Goal: Task Accomplishment & Management: Use online tool/utility

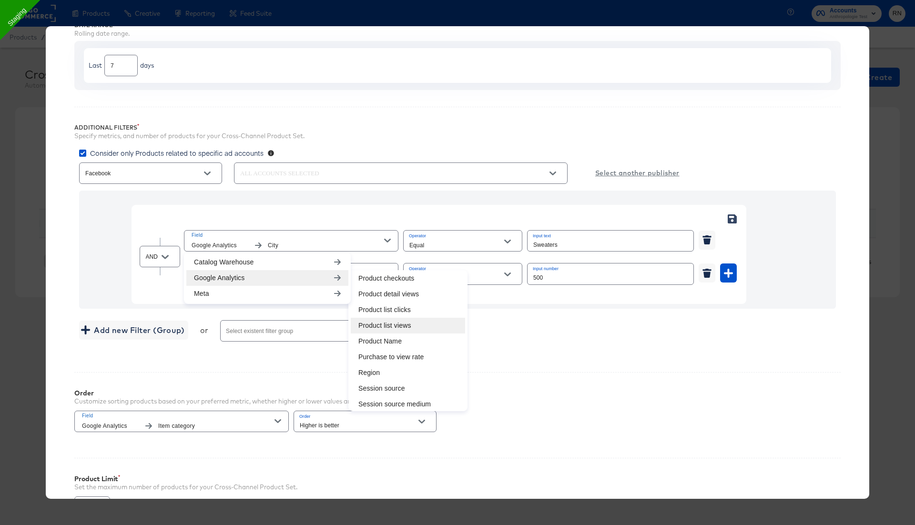
scroll to position [398, 0]
click at [376, 308] on li "Product Name" at bounding box center [408, 307] width 114 height 16
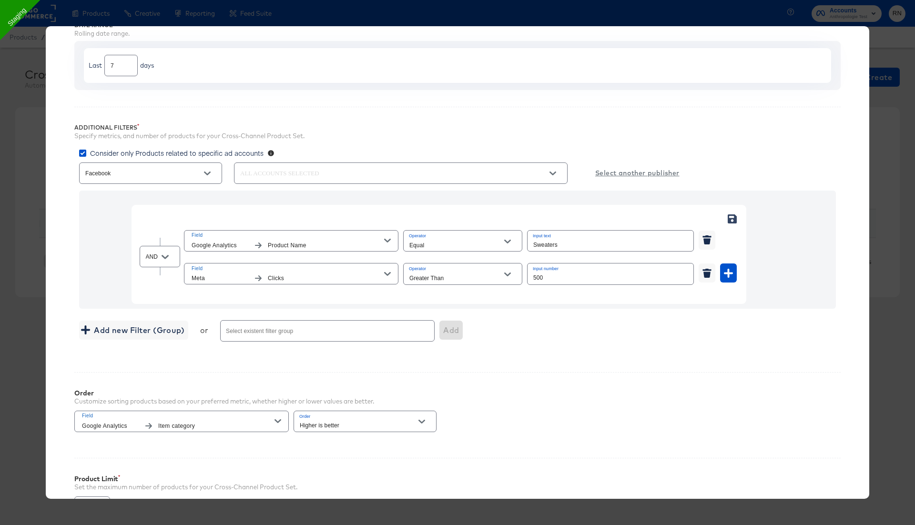
click at [335, 242] on span "Product Name" at bounding box center [326, 246] width 116 height 10
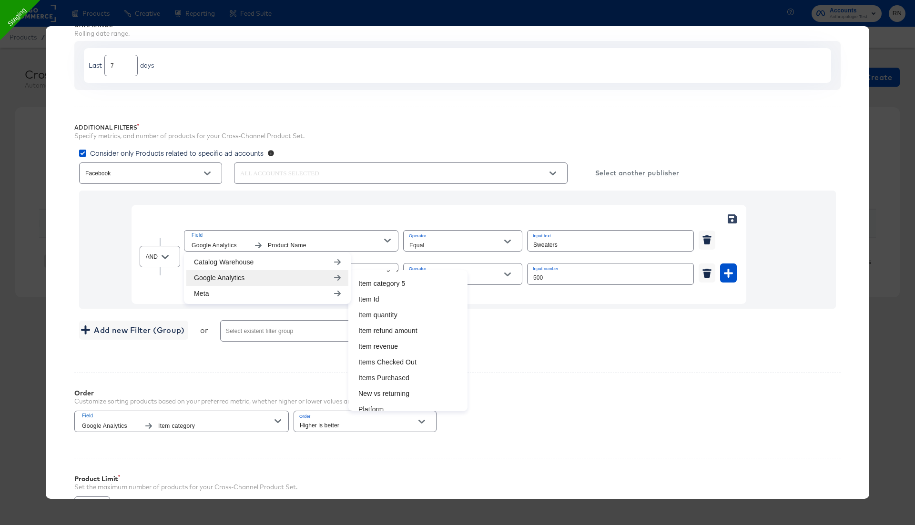
scroll to position [0, 0]
click at [382, 402] on li "Item brand" at bounding box center [408, 407] width 114 height 16
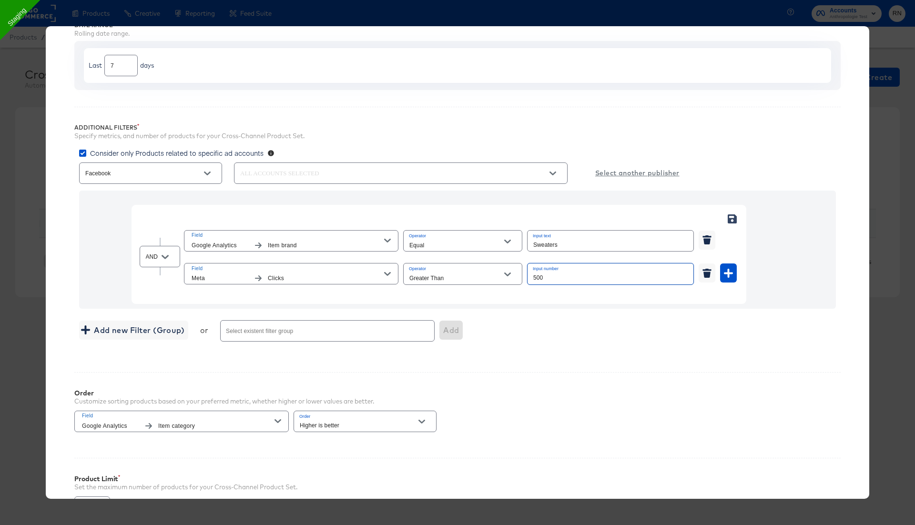
drag, startPoint x: 551, startPoint y: 276, endPoint x: 494, endPoint y: 276, distance: 56.7
click at [497, 276] on div "Field Meta Clicks Operator Greater Than Input number 500" at bounding box center [460, 273] width 553 height 25
type input "1000"
click at [550, 247] on input "Sweaters" at bounding box center [611, 241] width 166 height 21
click at [542, 243] on input "Sweaters" at bounding box center [611, 241] width 166 height 21
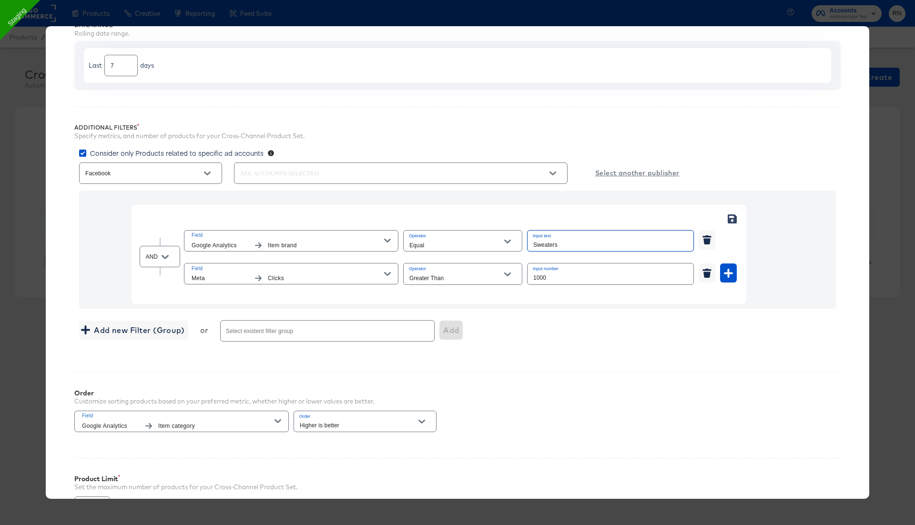
paste input "Farm Rio"
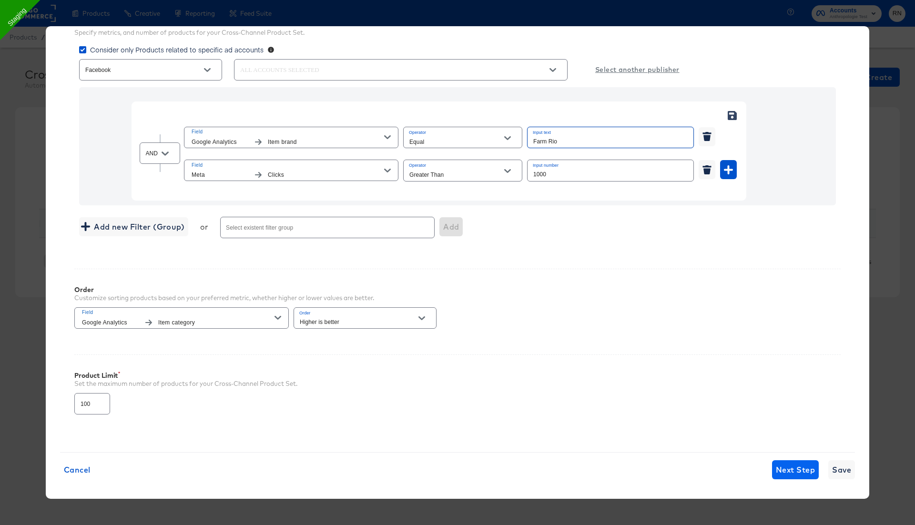
type input "Farm Rio"
click at [781, 469] on span "Next Step" at bounding box center [795, 469] width 39 height 13
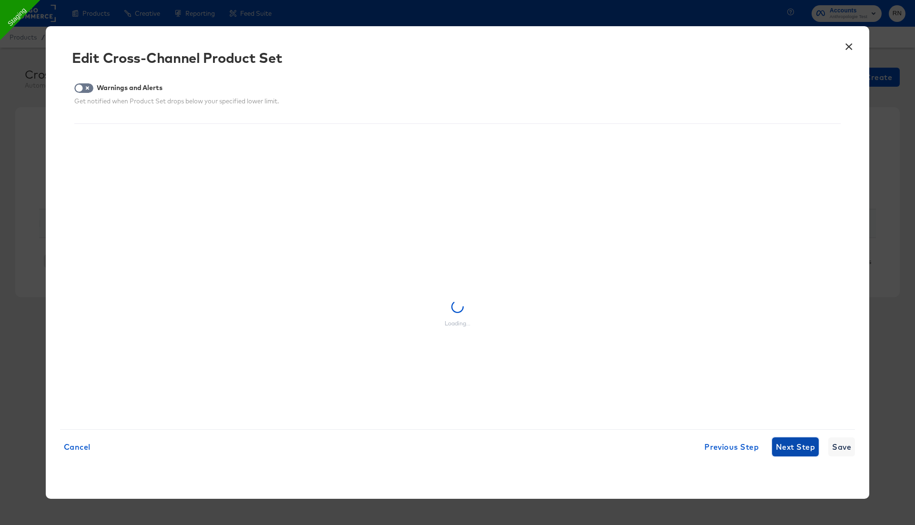
click at [788, 444] on span "Next Step" at bounding box center [795, 447] width 39 height 13
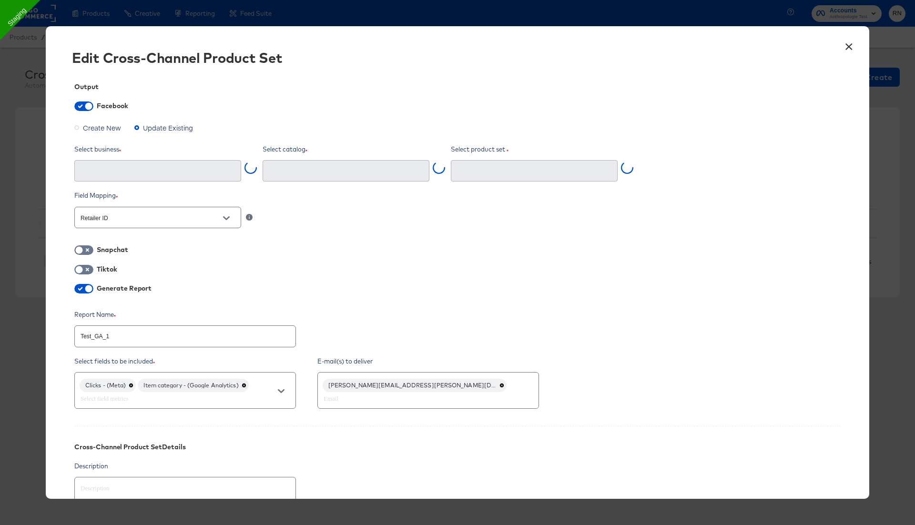
type input "Ghost Business StitcherAds (257579378080319)"
type input "Test_GA_1 (4227536614145403)"
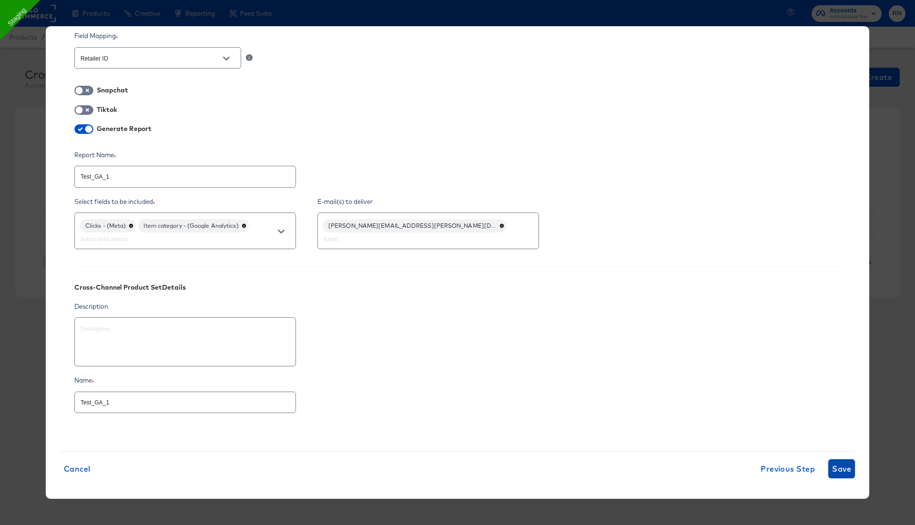
click at [836, 468] on span "Save" at bounding box center [841, 468] width 19 height 13
type textarea "x"
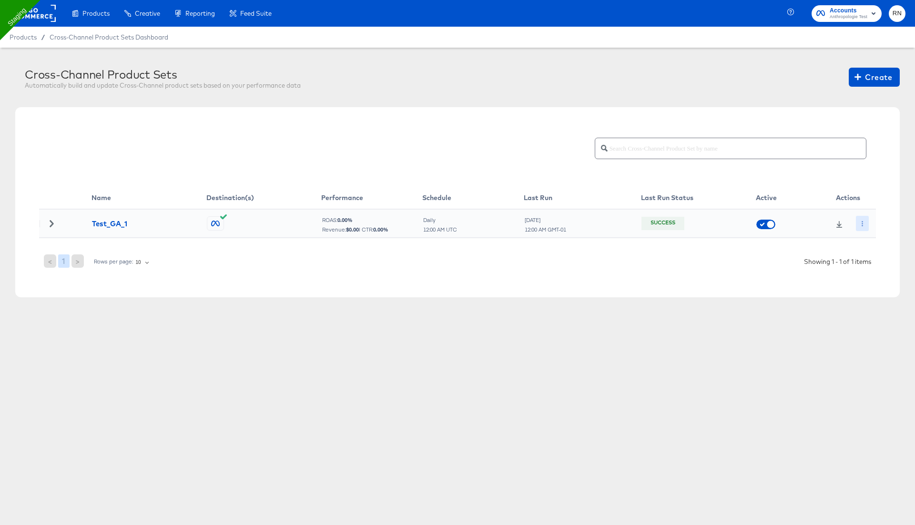
click at [866, 222] on button "button" at bounding box center [862, 223] width 13 height 15
click at [882, 276] on li "Run Now" at bounding box center [879, 274] width 51 height 16
click at [29, 20] on rect at bounding box center [34, 13] width 44 height 17
click at [51, 225] on icon at bounding box center [52, 223] width 4 height 7
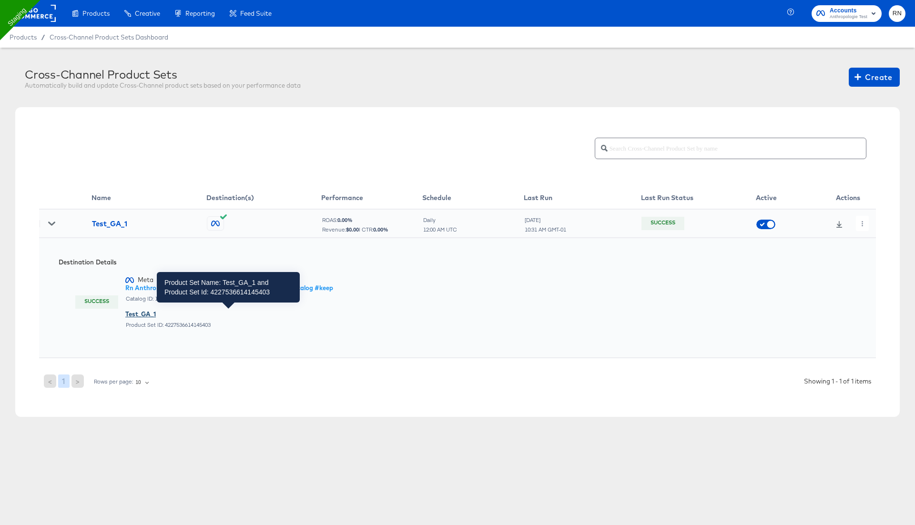
click at [139, 311] on div "Test_GA_1" at bounding box center [229, 314] width 208 height 9
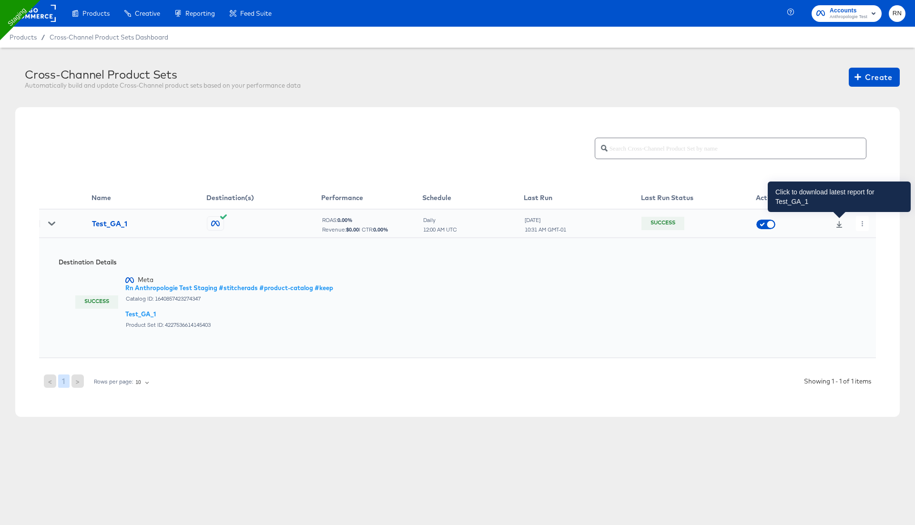
click at [838, 221] on icon at bounding box center [839, 224] width 7 height 7
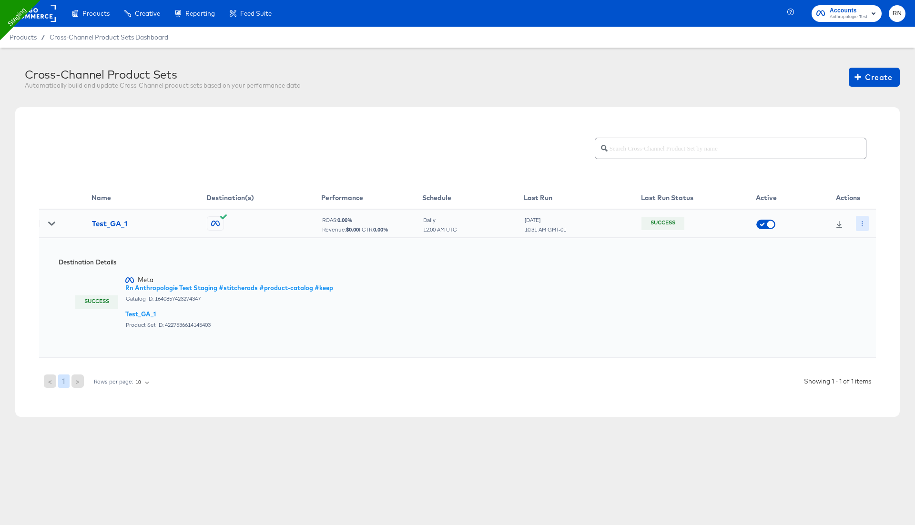
click at [862, 223] on icon "button" at bounding box center [862, 223] width 5 height 5
click at [866, 236] on li "Edit" at bounding box center [879, 243] width 51 height 16
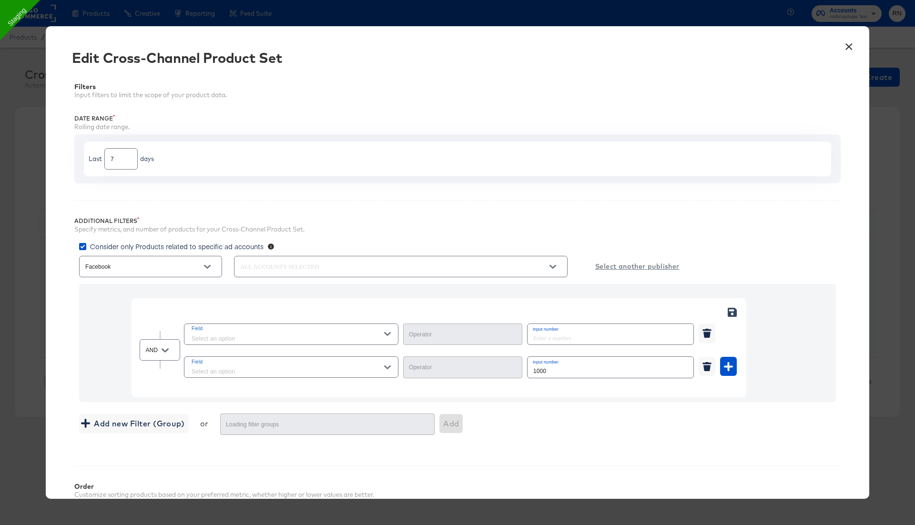
type input "Greater Than"
type input "Equal"
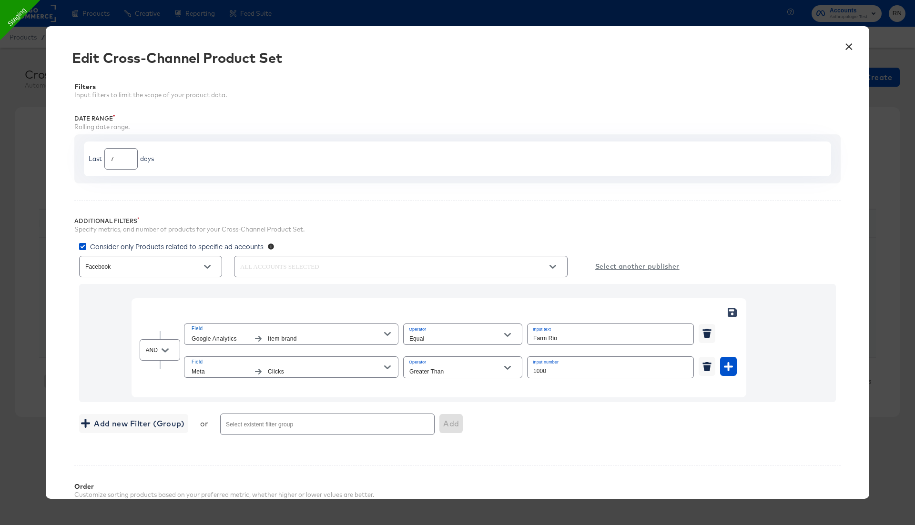
click at [528, 267] on input "text" at bounding box center [387, 267] width 298 height 11
click at [309, 180] on div "Last 7 days" at bounding box center [457, 158] width 767 height 49
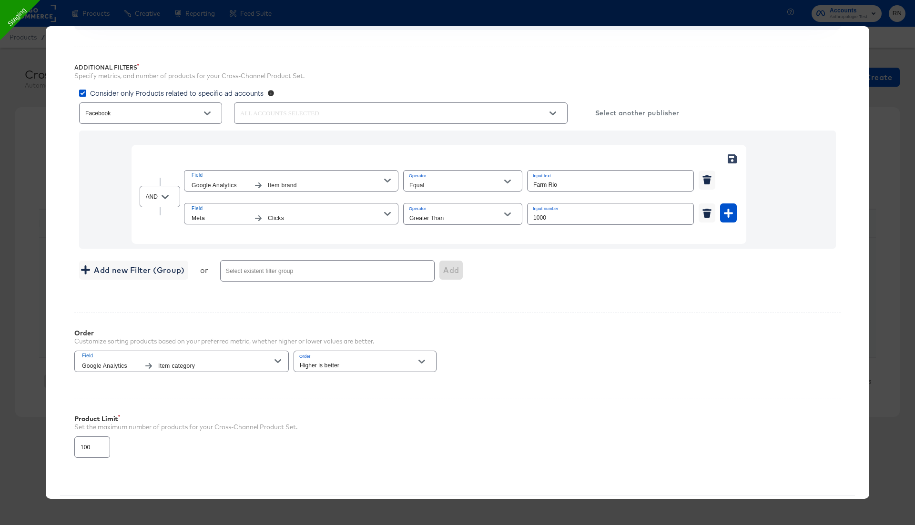
scroll to position [163, 0]
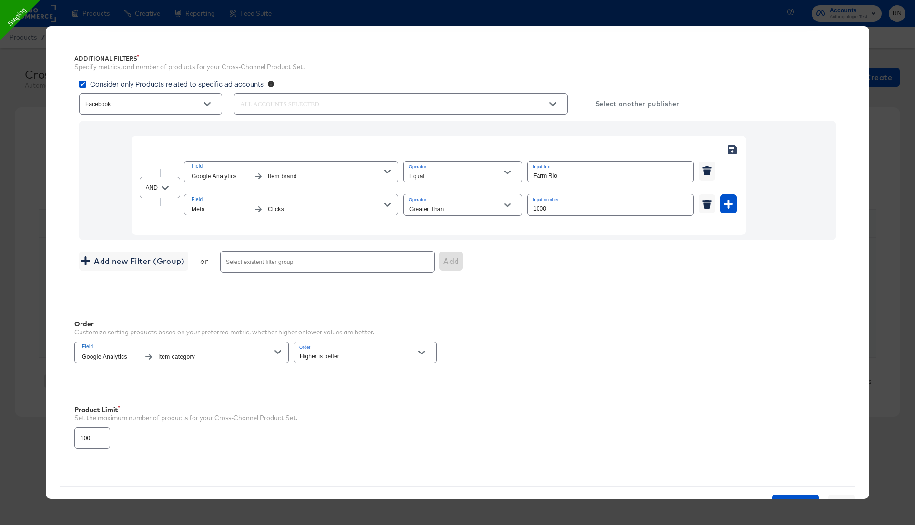
click at [347, 106] on input "text" at bounding box center [387, 104] width 298 height 11
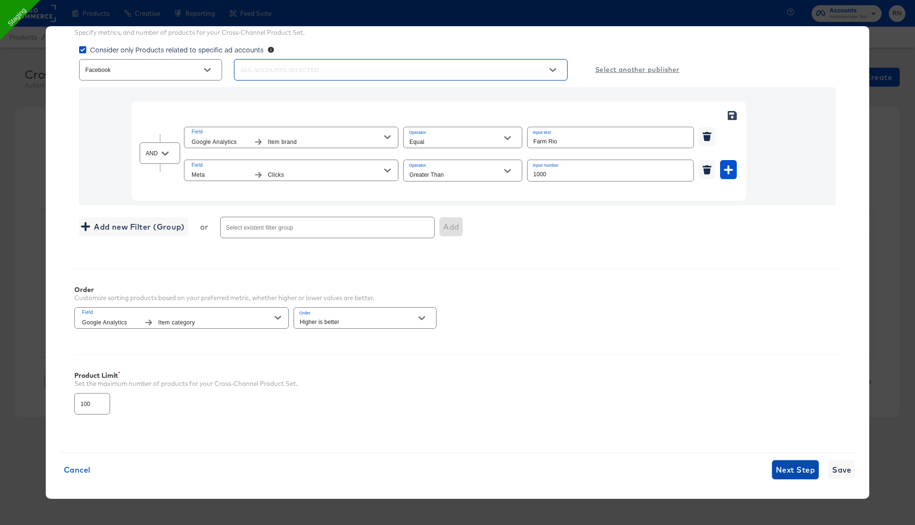
click at [791, 469] on span "Next Step" at bounding box center [795, 469] width 39 height 13
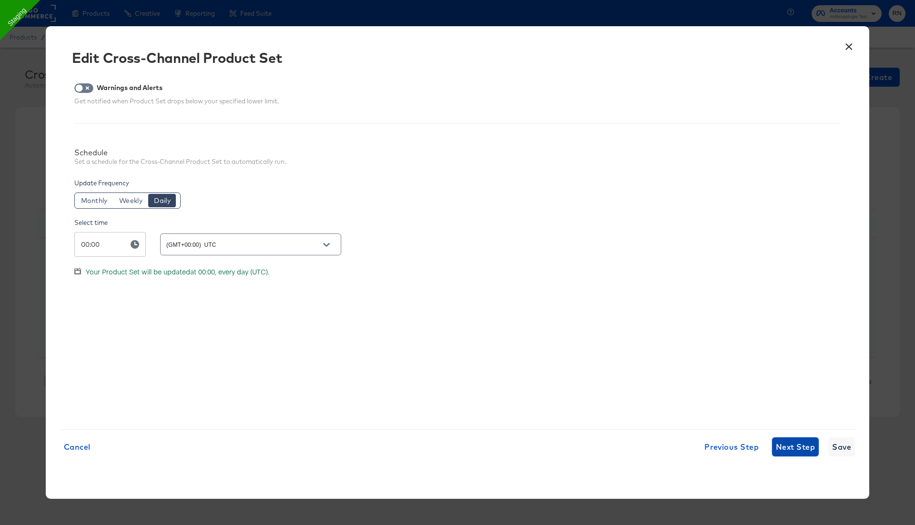
click at [791, 451] on span "Next Step" at bounding box center [795, 447] width 39 height 13
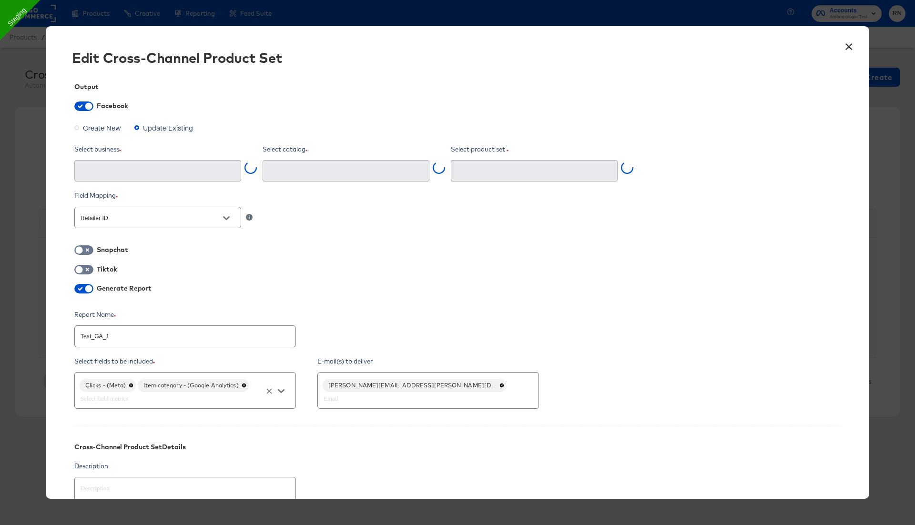
type input "Ghost Business StitcherAds (257579378080319)"
click at [264, 397] on input "text" at bounding box center [172, 398] width 186 height 11
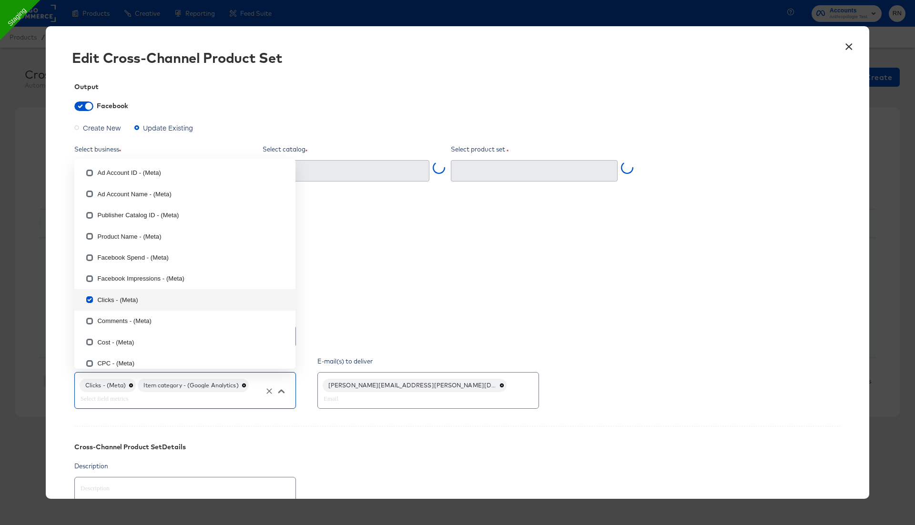
type input "Test_GA_1 (4227536614145403)"
type input "i"
checkbox input "true"
checkbox input "false"
checkbox input "true"
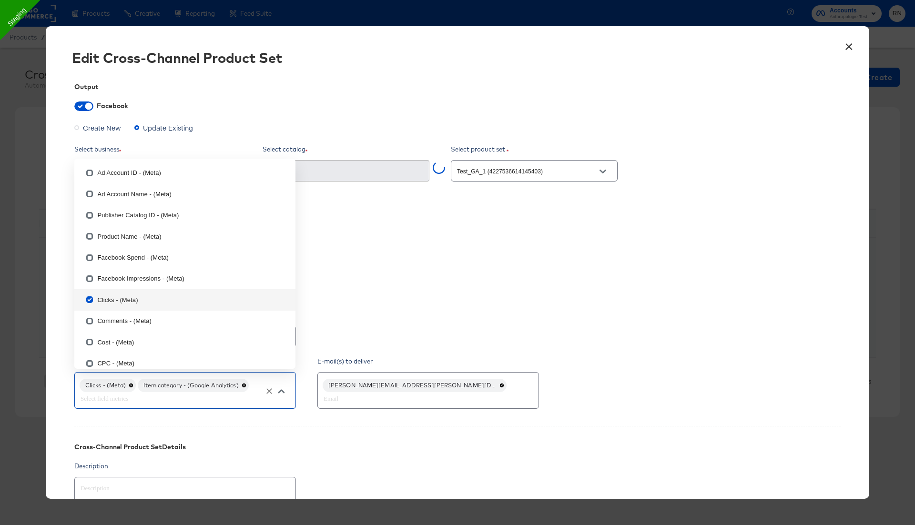
checkbox input "false"
type input "it"
checkbox input "false"
checkbox input "true"
type input "ite"
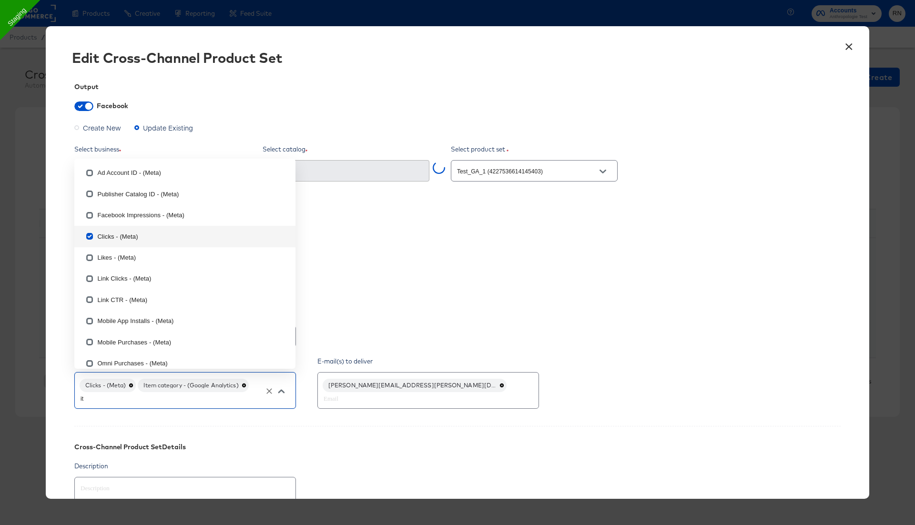
checkbox input "true"
checkbox input "false"
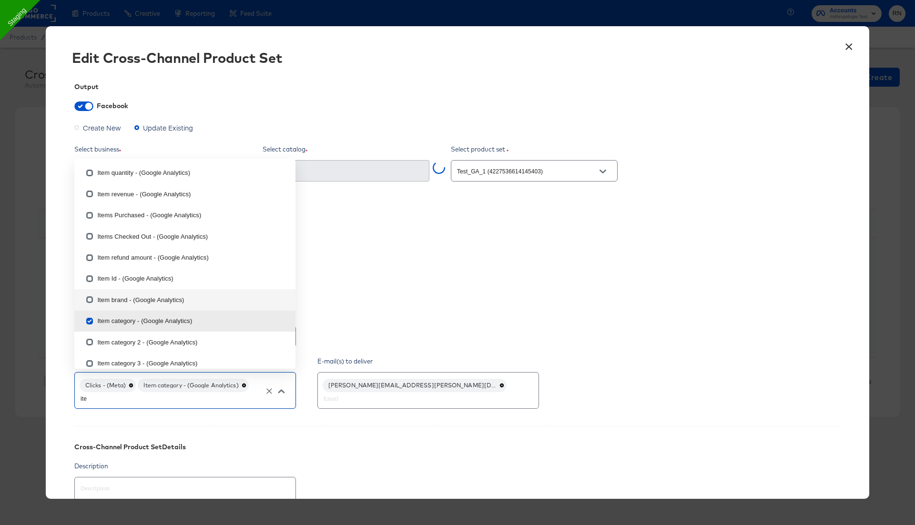
click at [185, 301] on li "Item brand - (Google Analytics)" at bounding box center [184, 299] width 221 height 21
type textarea "x"
checkbox input "true"
checkbox input "false"
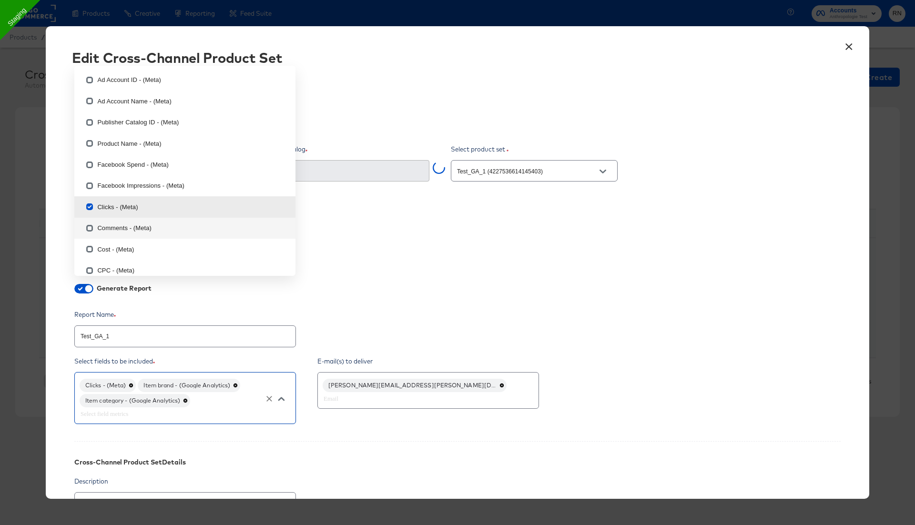
scroll to position [175, 0]
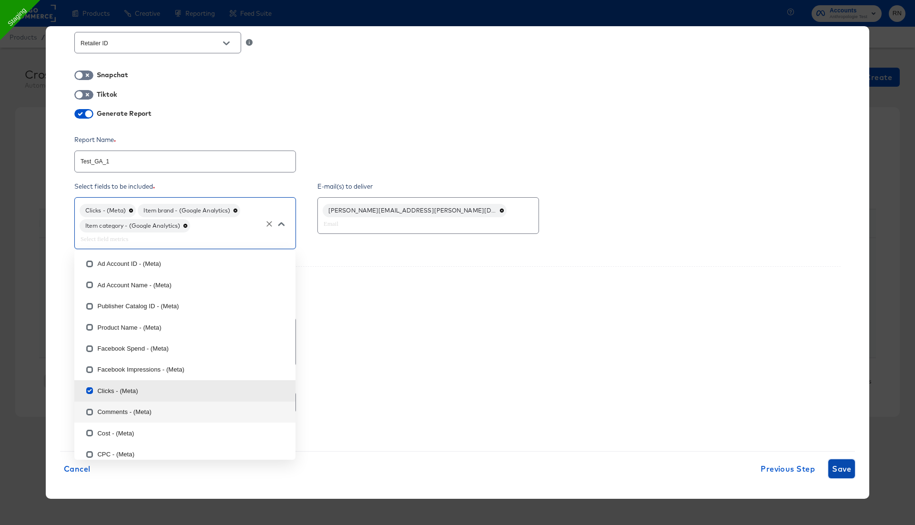
click at [844, 472] on span "Save" at bounding box center [841, 468] width 19 height 13
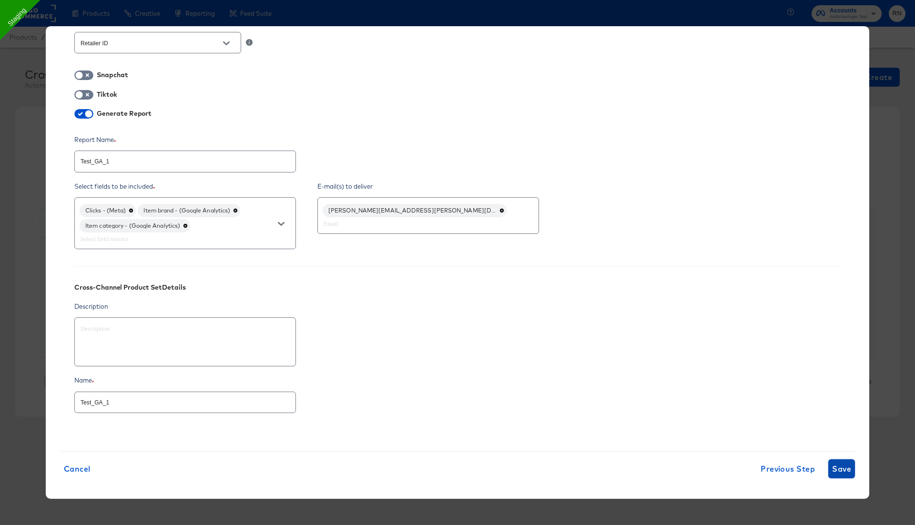
type textarea "x"
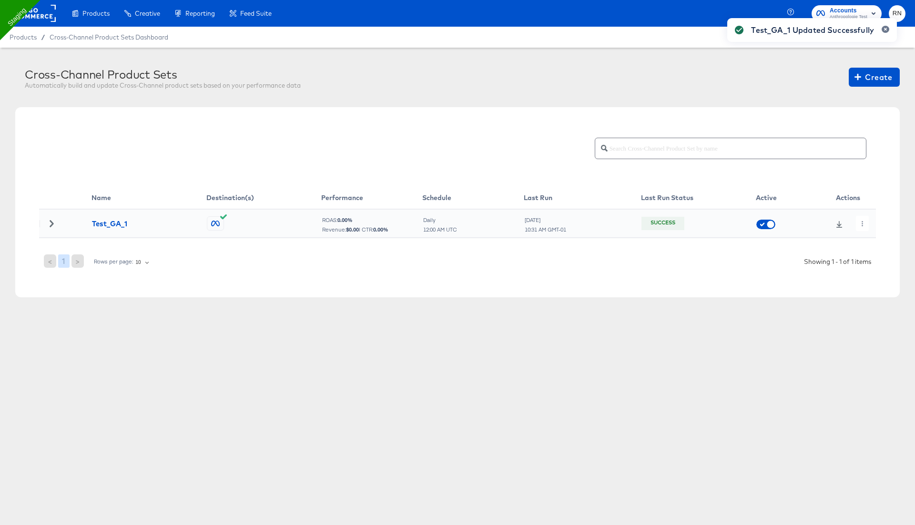
click at [861, 226] on div "Test_GA_1 Updated Successfully" at bounding box center [812, 246] width 189 height 474
click at [862, 226] on button "button" at bounding box center [862, 223] width 13 height 15
click at [878, 273] on li "Run Now" at bounding box center [879, 274] width 51 height 16
click at [854, 224] on icon "button" at bounding box center [852, 223] width 5 height 5
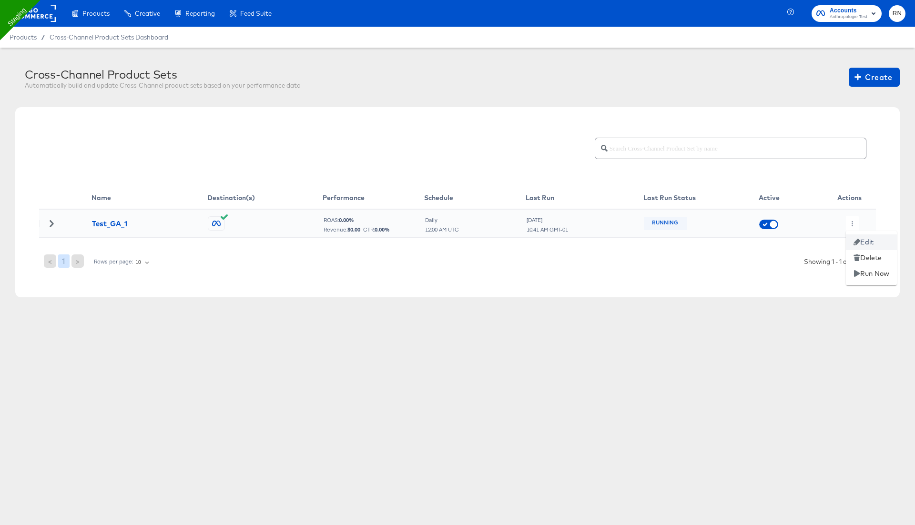
click at [863, 239] on li "Edit" at bounding box center [871, 243] width 51 height 16
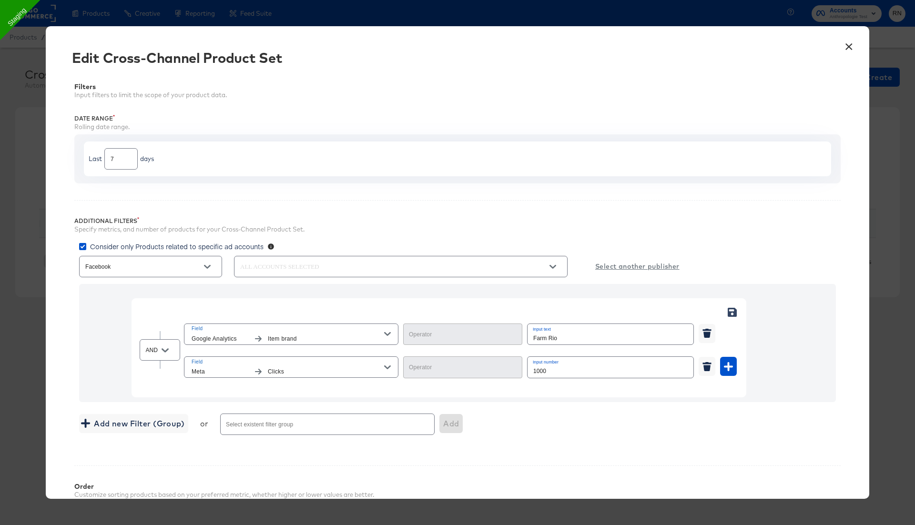
type input "Greater Than"
type input "Equal"
click at [849, 43] on button "×" at bounding box center [849, 44] width 17 height 17
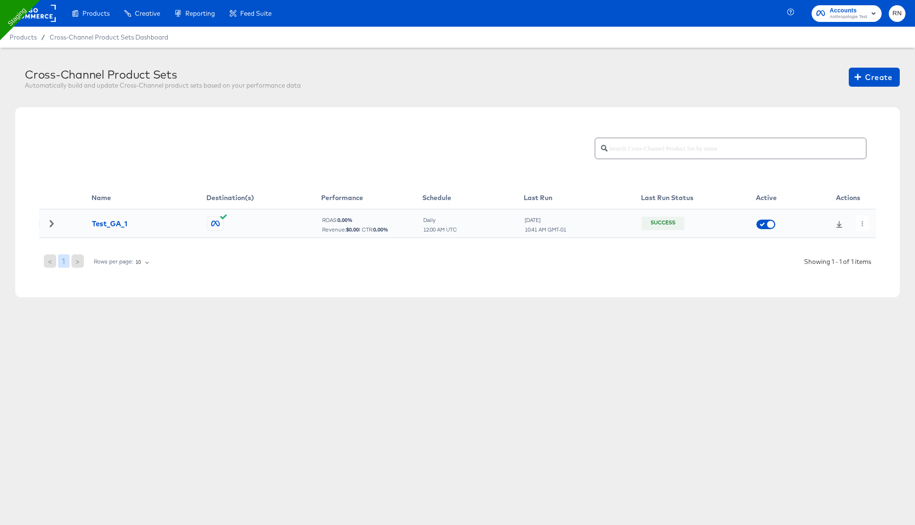
click at [838, 224] on icon at bounding box center [840, 224] width 6 height 7
click at [862, 223] on icon "button" at bounding box center [862, 223] width 5 height 5
click at [867, 241] on icon at bounding box center [865, 242] width 7 height 7
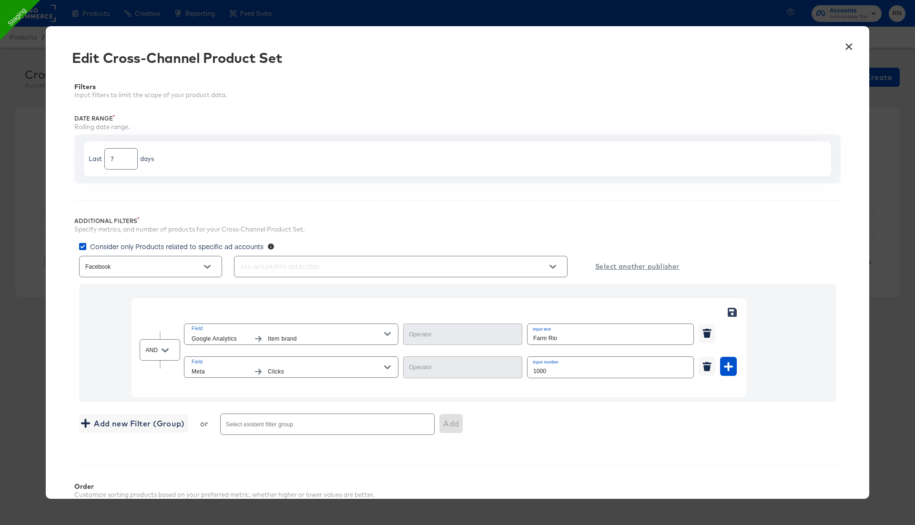
type input "Equal"
type input "Greater Than"
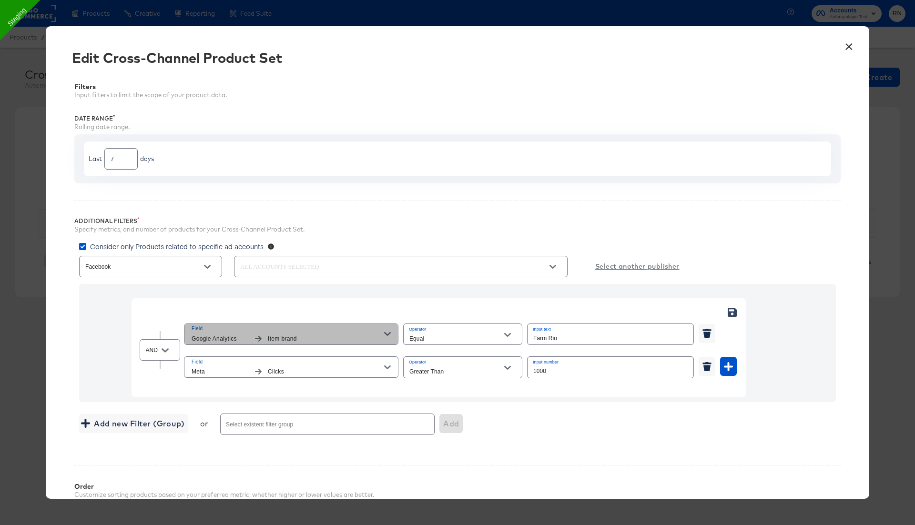
click at [342, 337] on span "Item brand" at bounding box center [326, 339] width 116 height 10
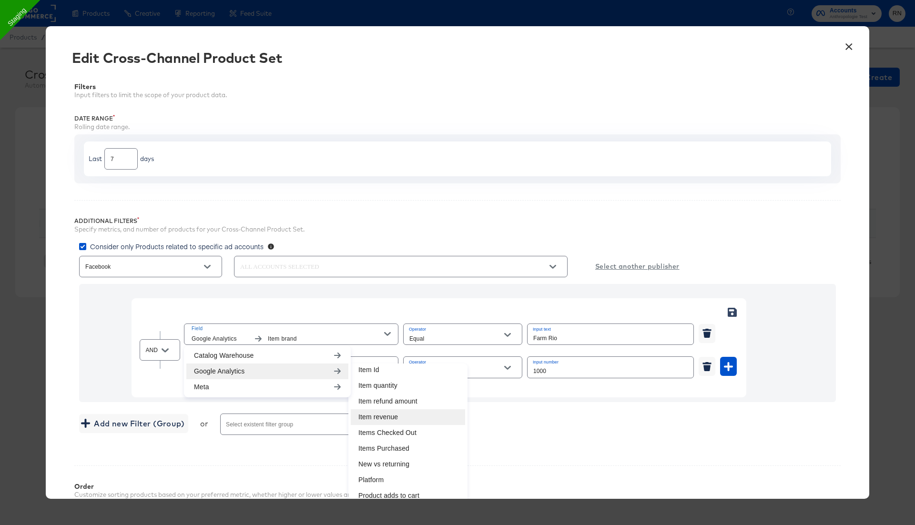
scroll to position [227, 0]
click at [347, 332] on div "Field Google Analytics Item brand" at bounding box center [288, 335] width 193 height 20
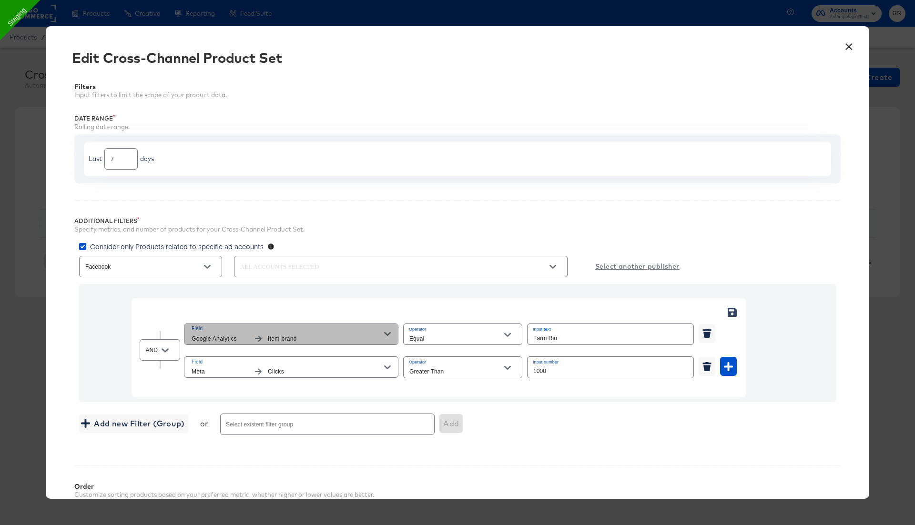
click at [343, 340] on span "Item brand" at bounding box center [326, 339] width 116 height 10
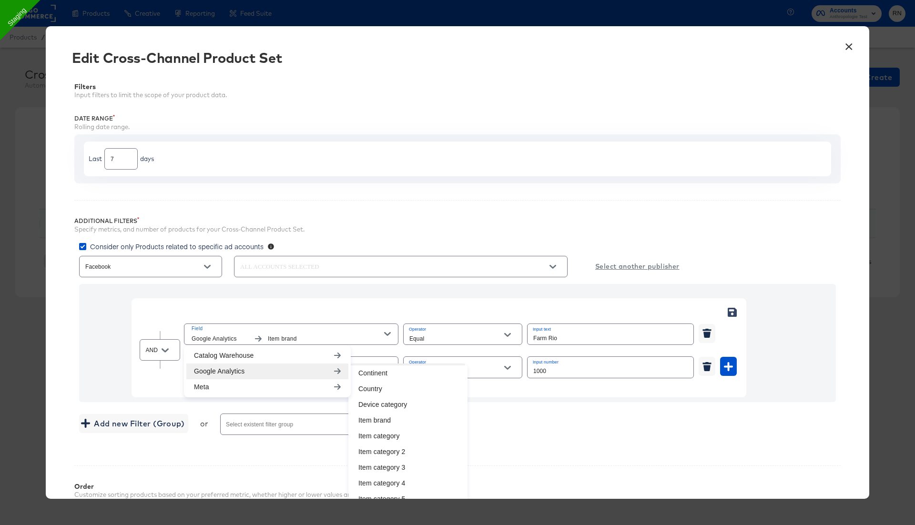
scroll to position [87, 0]
click at [375, 429] on li "Item category" at bounding box center [408, 429] width 114 height 16
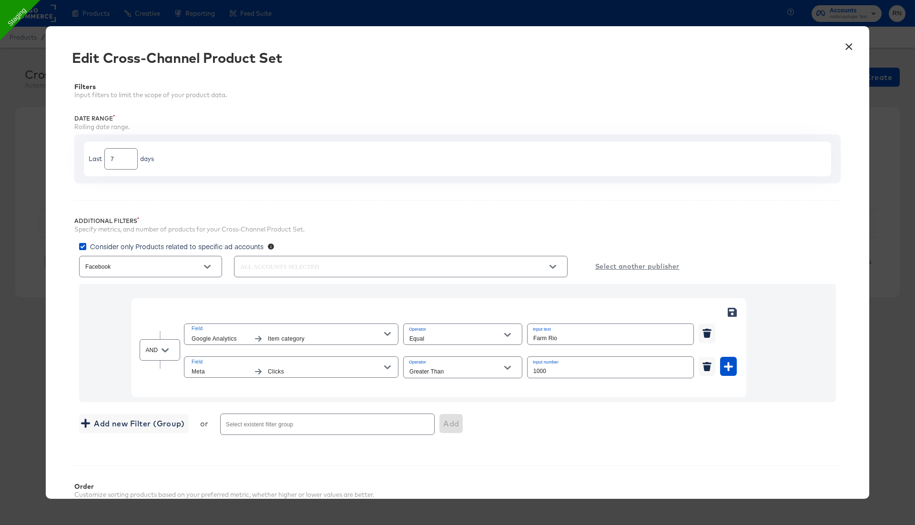
click at [548, 339] on input "Farm Rio" at bounding box center [611, 334] width 166 height 21
paste input "hearts"
type input "hearts"
click at [313, 367] on span "Clicks" at bounding box center [326, 372] width 116 height 10
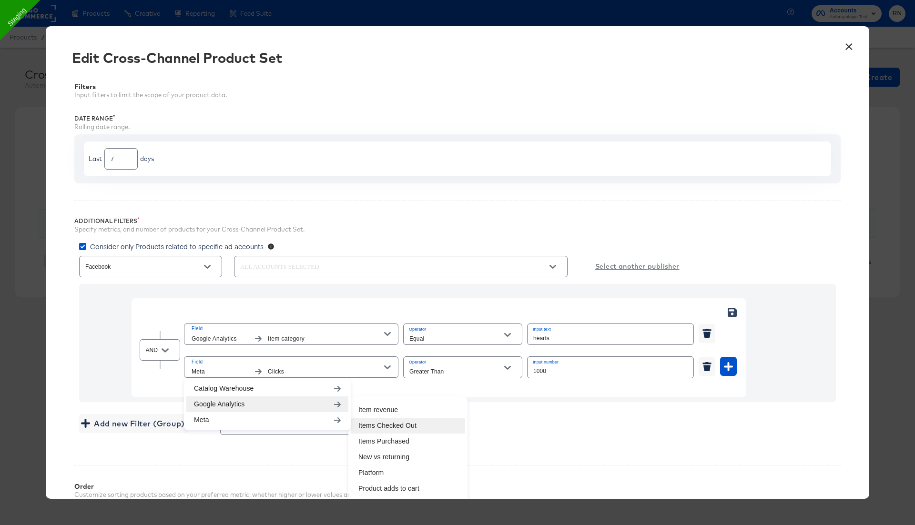
scroll to position [257, 0]
click at [395, 413] on li "Item revenue" at bounding box center [408, 417] width 114 height 16
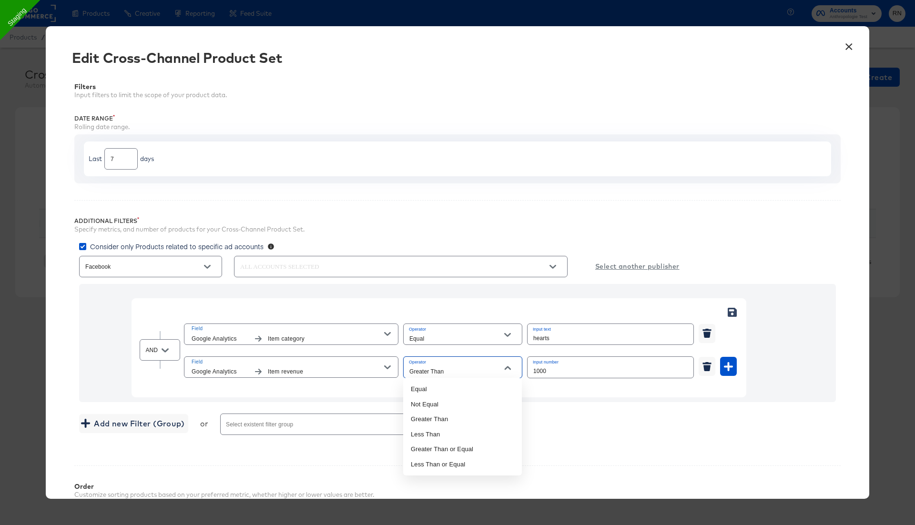
click at [442, 371] on input "Greater Than" at bounding box center [456, 371] width 96 height 11
click at [442, 436] on li "Less Than" at bounding box center [462, 434] width 119 height 15
type input "Less Than"
click at [543, 370] on input "1000" at bounding box center [611, 367] width 166 height 21
type input "500"
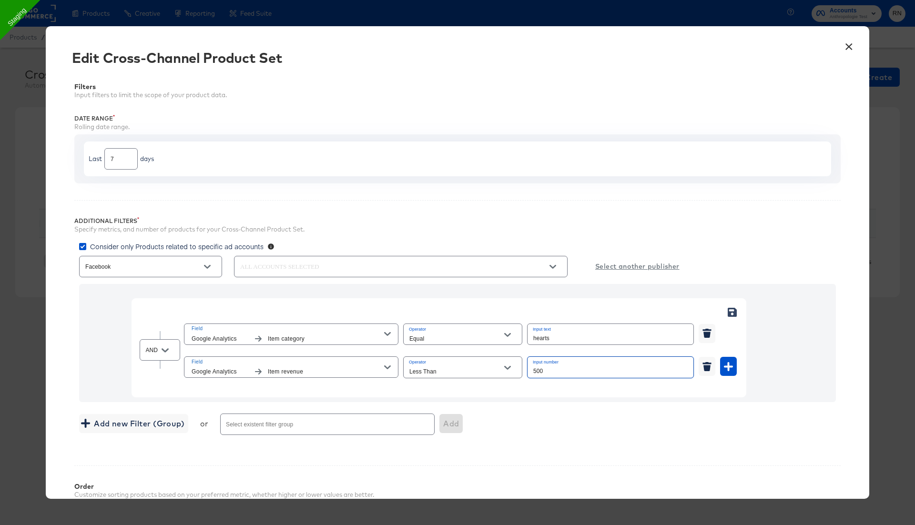
click at [624, 441] on div "Additional Filters Specify metrics, and number of products for your Cross-Chann…" at bounding box center [457, 324] width 767 height 249
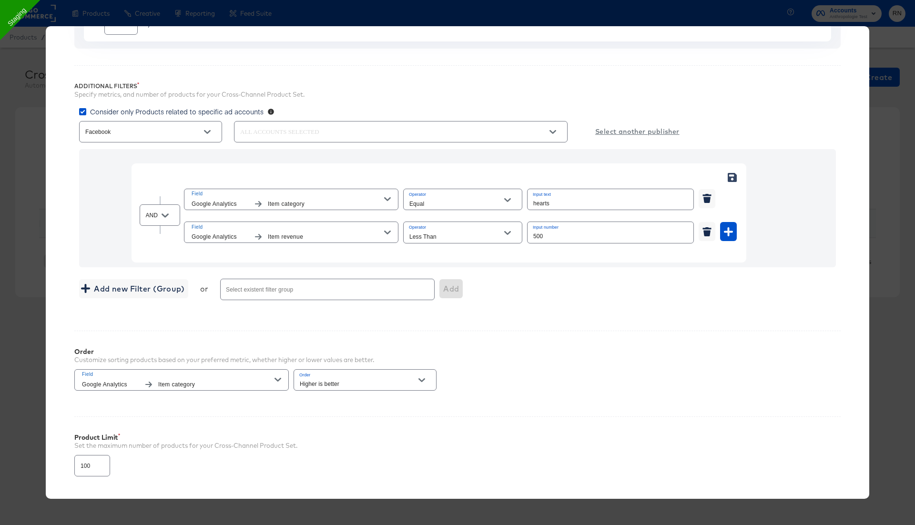
scroll to position [197, 0]
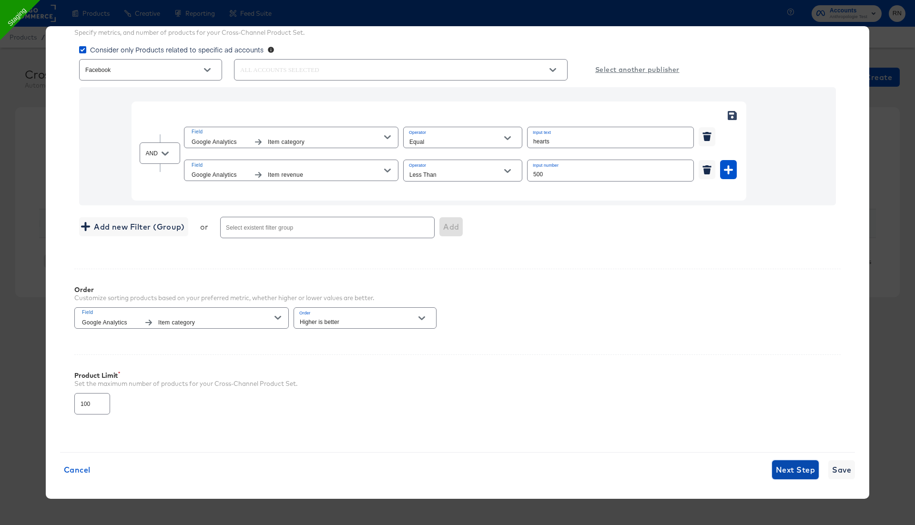
click at [785, 474] on button "Next Step" at bounding box center [795, 470] width 47 height 19
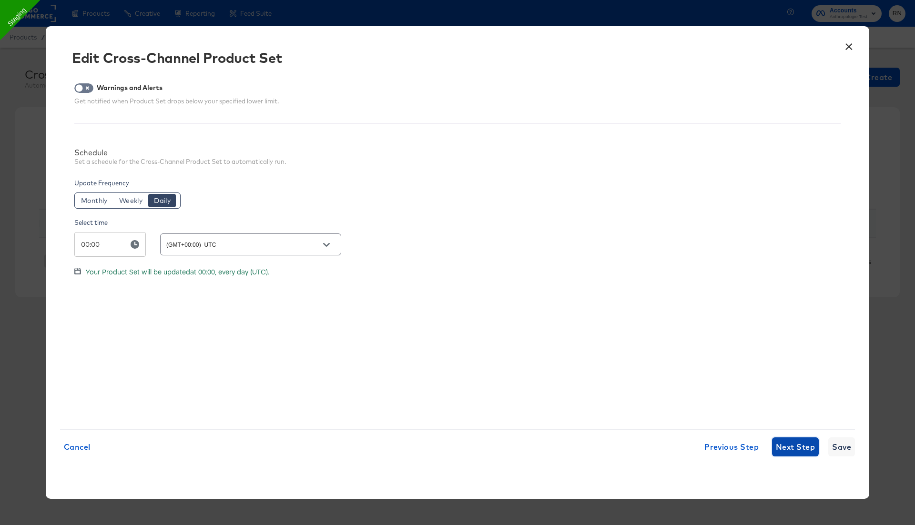
click at [791, 453] on span "Next Step" at bounding box center [795, 447] width 39 height 13
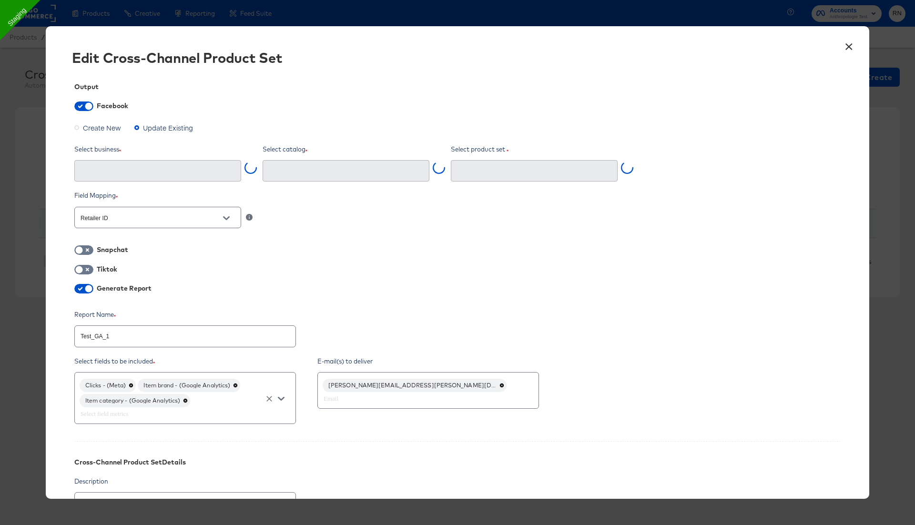
type input "Ghost Business StitcherAds (257579378080319)"
type input "Test_GA_1 (4227536614145403)"
click at [132, 385] on icon at bounding box center [131, 386] width 4 height 4
type textarea "x"
click at [204, 400] on div "Item brand - (Google Analytics) Item category - (Google Analytics)" at bounding box center [185, 398] width 222 height 52
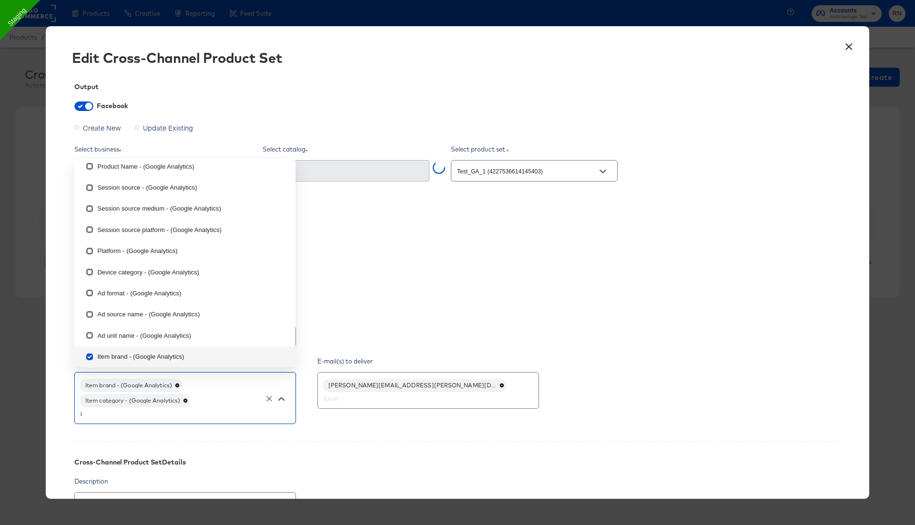
type input "it"
checkbox input "true"
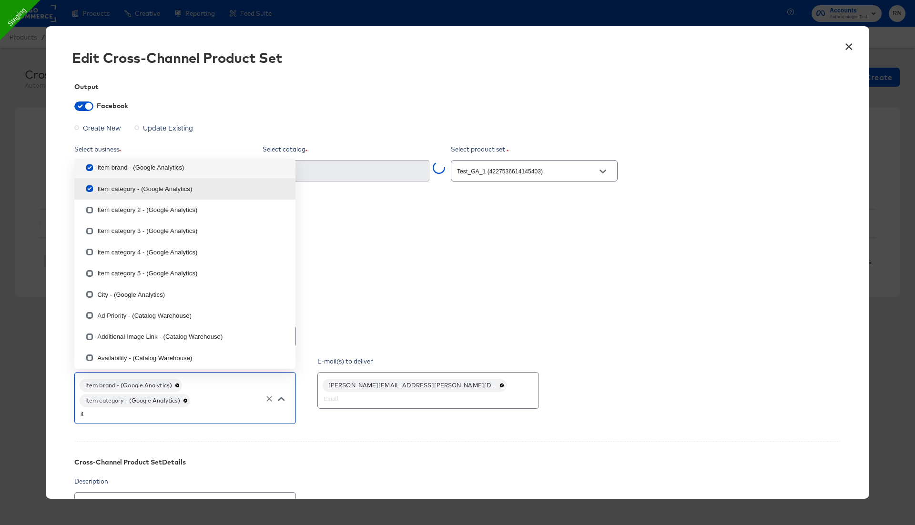
type input "ite"
checkbox input "true"
checkbox input "false"
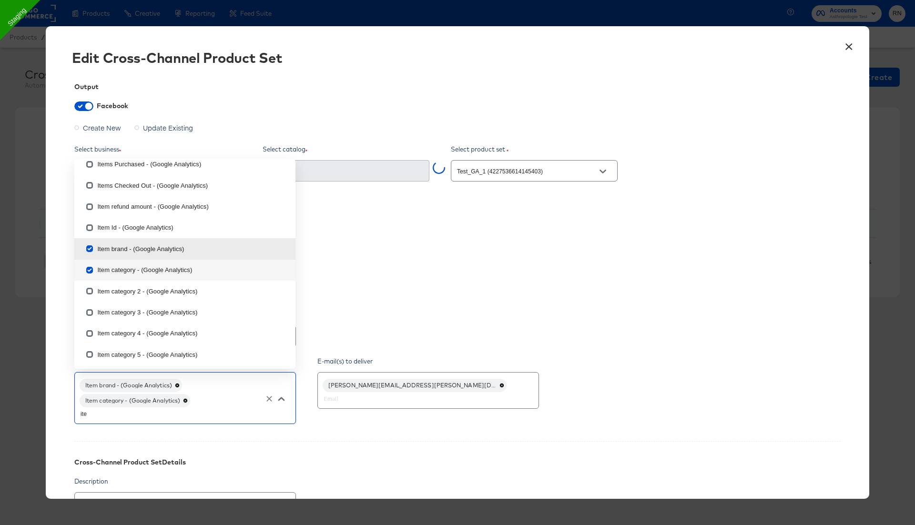
type input "item"
click at [92, 186] on input "checkbox" at bounding box center [89, 187] width 15 height 15
checkbox input "false"
type textarea "x"
checkbox input "false"
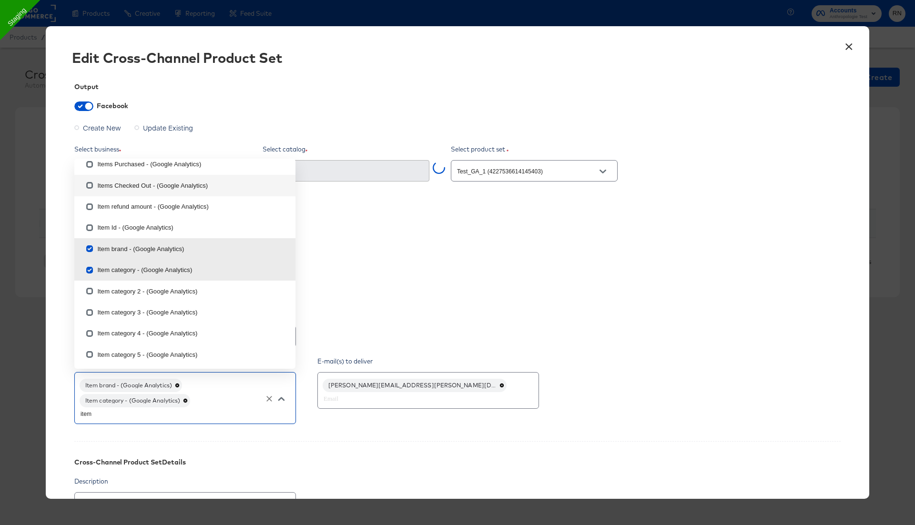
checkbox input "false"
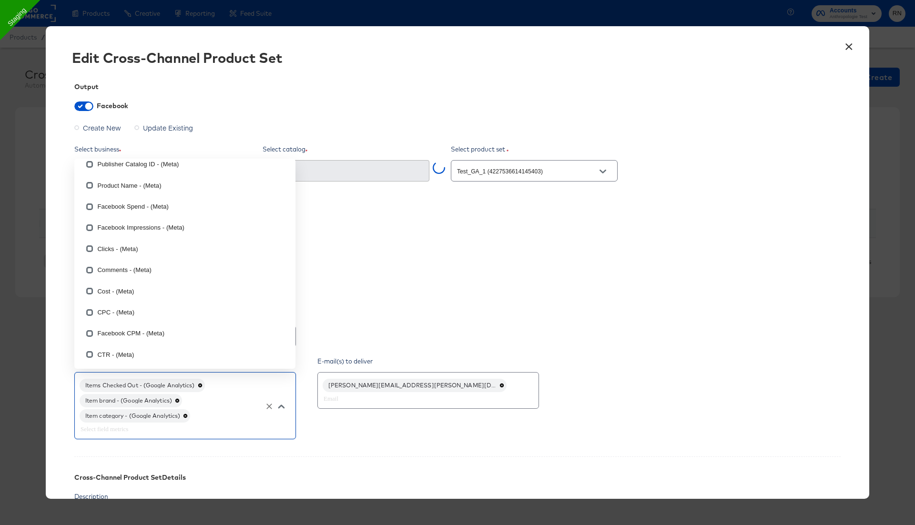
scroll to position [938, 0]
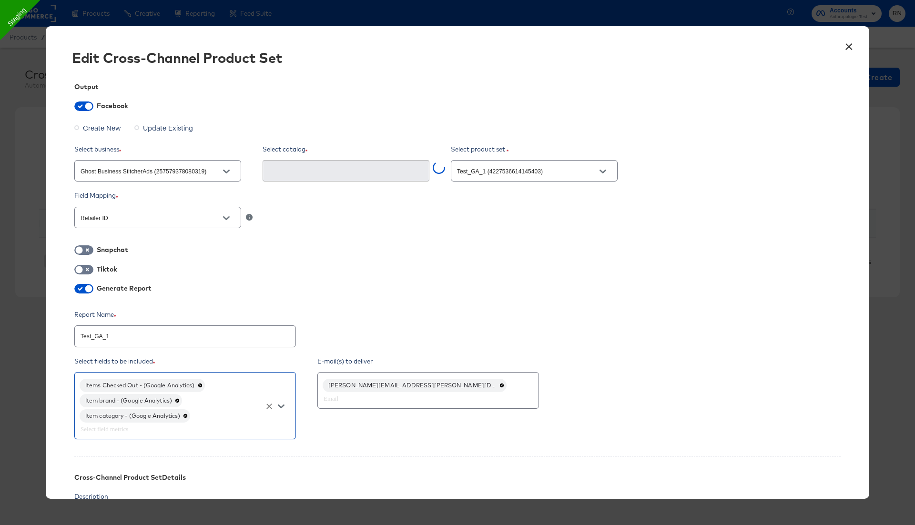
click at [507, 349] on div "Report Name Test_GA_1 Select fields to be included Items Checked Out - (Google …" at bounding box center [457, 376] width 767 height 132
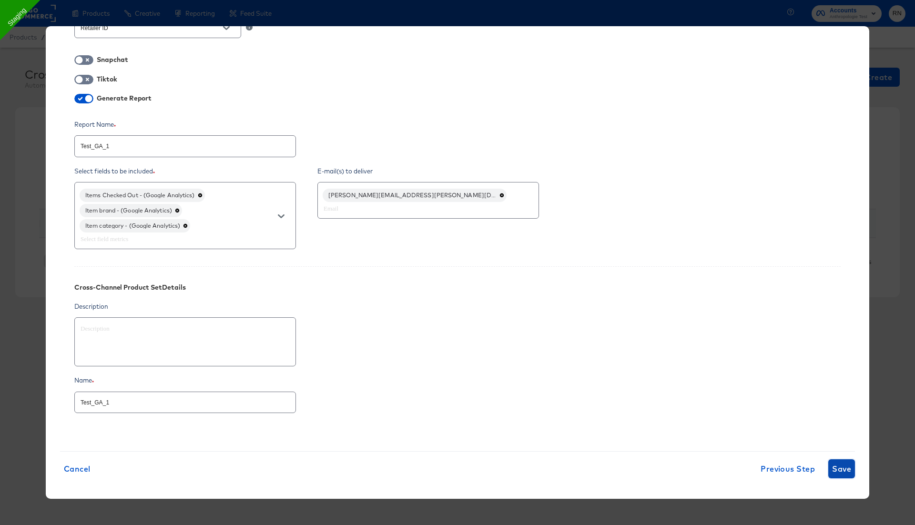
click at [840, 467] on span "Save" at bounding box center [841, 468] width 19 height 13
type textarea "x"
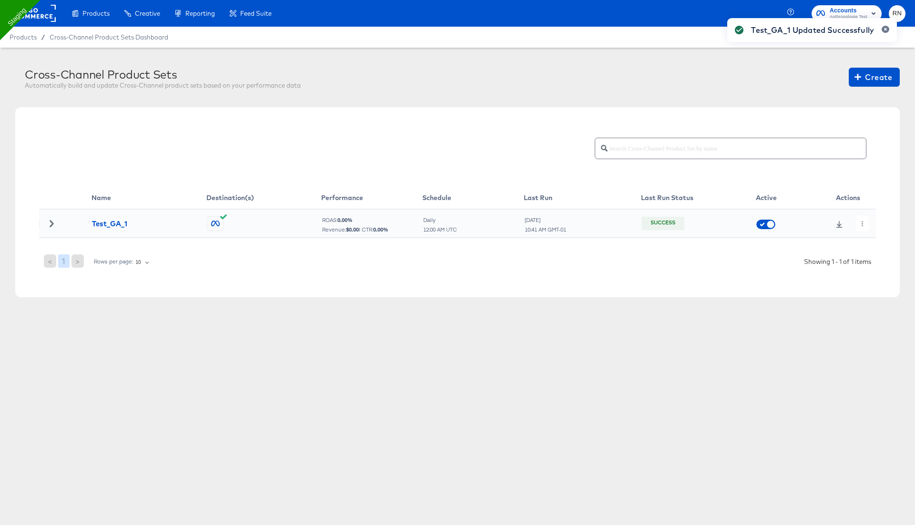
click at [860, 226] on div "Test_GA_1 Updated Successfully" at bounding box center [812, 246] width 189 height 474
click at [863, 226] on button "button" at bounding box center [862, 223] width 13 height 15
click at [872, 271] on li "Run Now" at bounding box center [879, 274] width 51 height 16
click at [662, 224] on div "Cross-Channel Product Set set job is now running." at bounding box center [778, 246] width 257 height 474
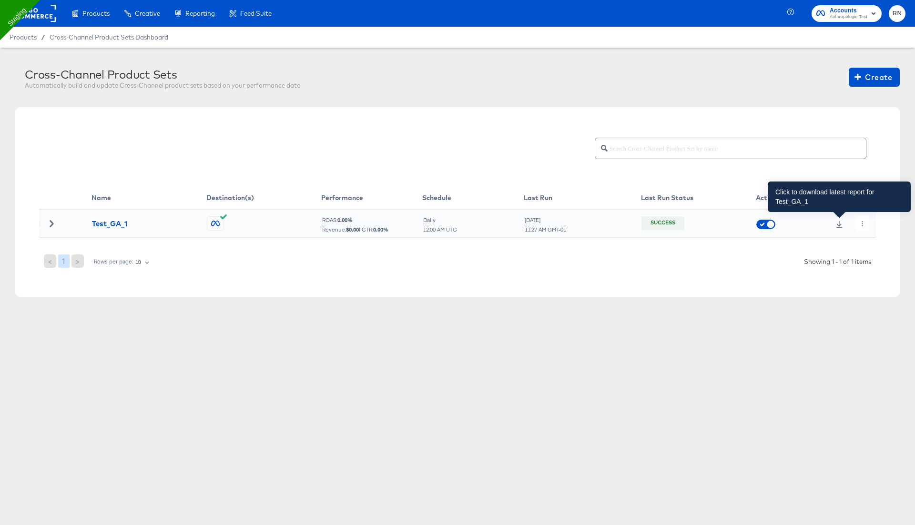
click at [841, 223] on icon at bounding box center [839, 224] width 7 height 7
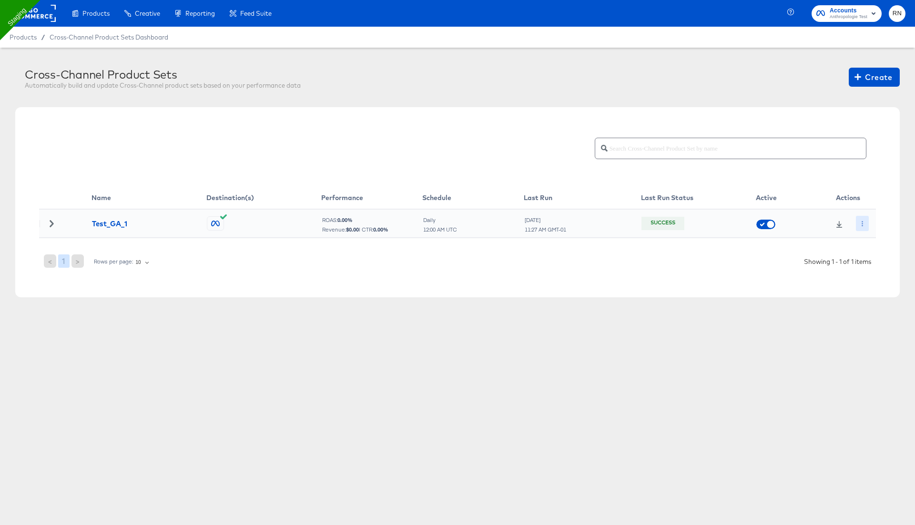
click at [858, 218] on button "button" at bounding box center [862, 223] width 13 height 15
click at [863, 243] on icon at bounding box center [865, 242] width 7 height 7
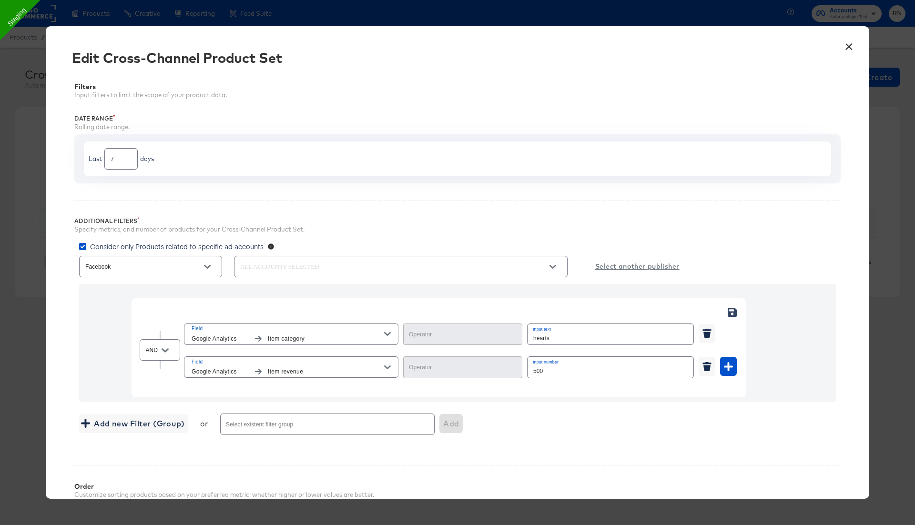
type input "Equal"
type input "Less Than"
click at [851, 44] on button "×" at bounding box center [849, 44] width 17 height 17
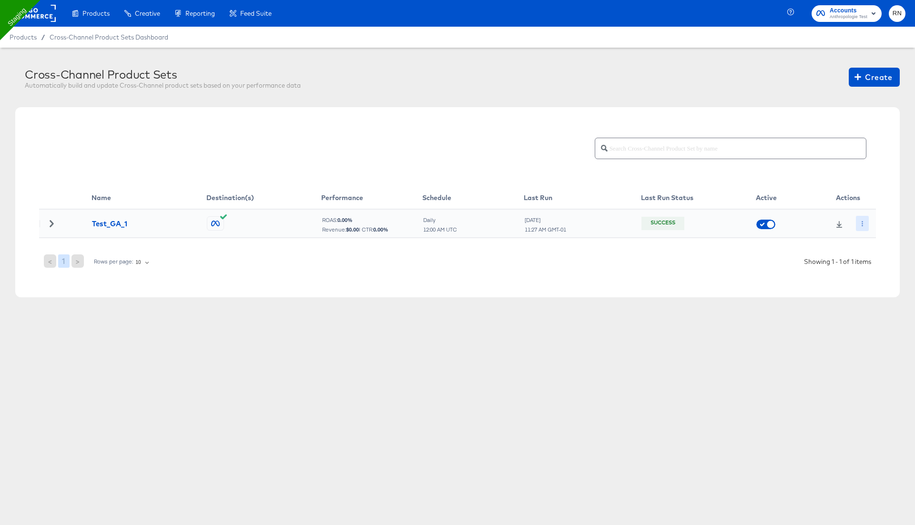
click at [863, 221] on icon "button" at bounding box center [862, 223] width 1 height 5
click at [873, 243] on li "Edit" at bounding box center [879, 243] width 51 height 16
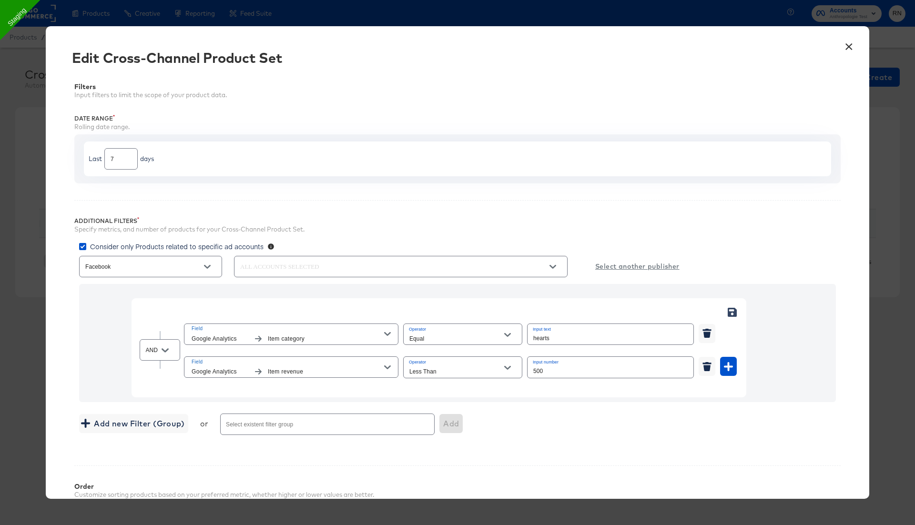
click at [848, 45] on button "×" at bounding box center [849, 44] width 17 height 17
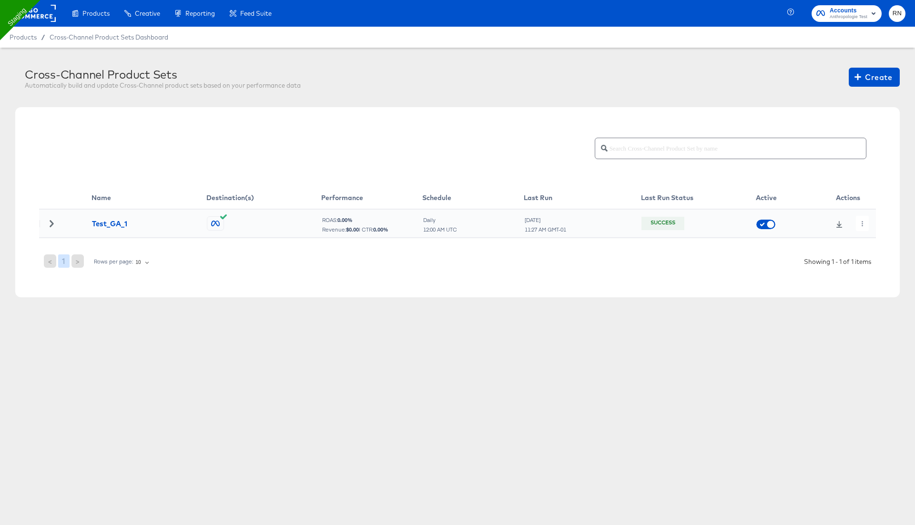
click at [855, 221] on div at bounding box center [860, 223] width 19 height 15
click at [871, 228] on div at bounding box center [848, 223] width 55 height 15
click at [869, 226] on button "button" at bounding box center [862, 223] width 13 height 15
click at [871, 242] on li "Edit" at bounding box center [879, 243] width 51 height 16
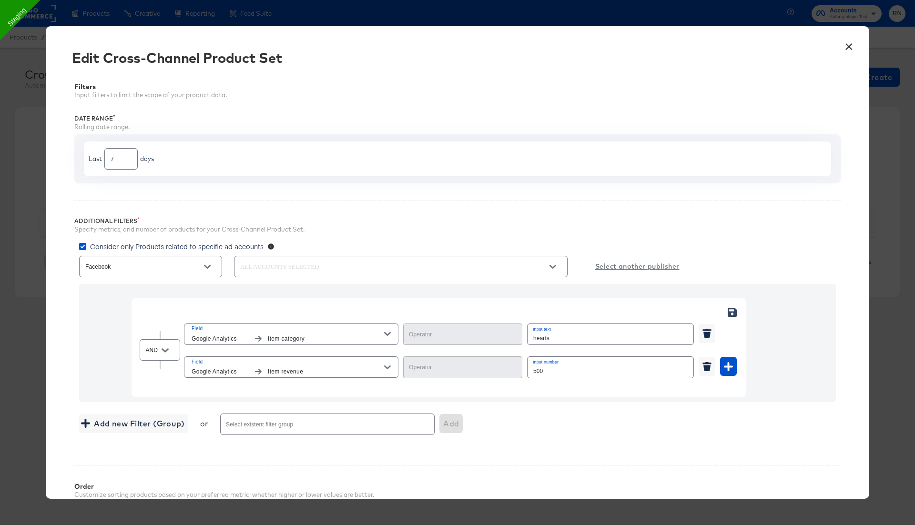
type input "Less Than"
type input "Equal"
click at [386, 335] on icon "button" at bounding box center [387, 334] width 7 height 7
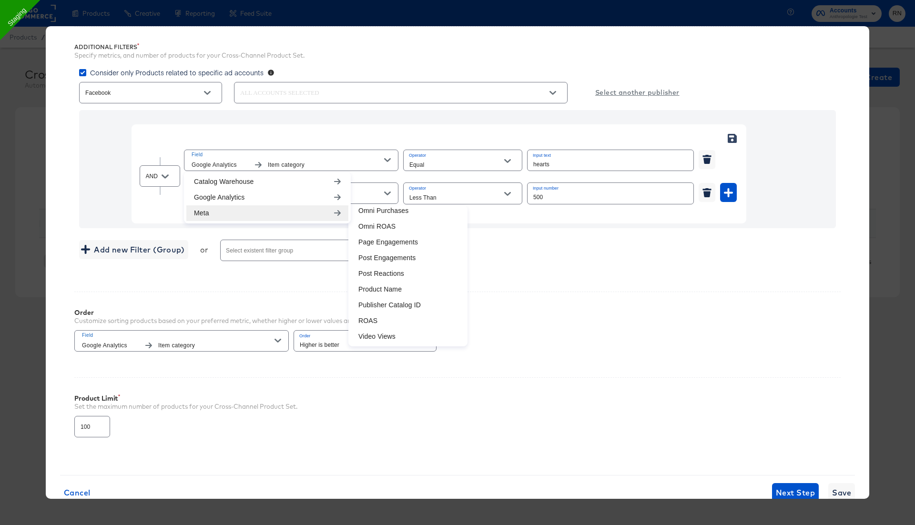
scroll to position [197, 0]
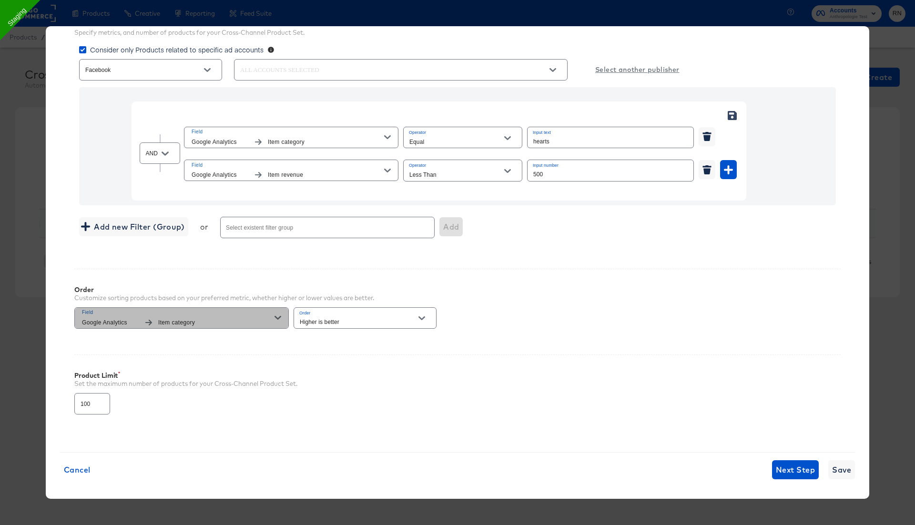
click at [191, 322] on span "Item category" at bounding box center [216, 323] width 116 height 10
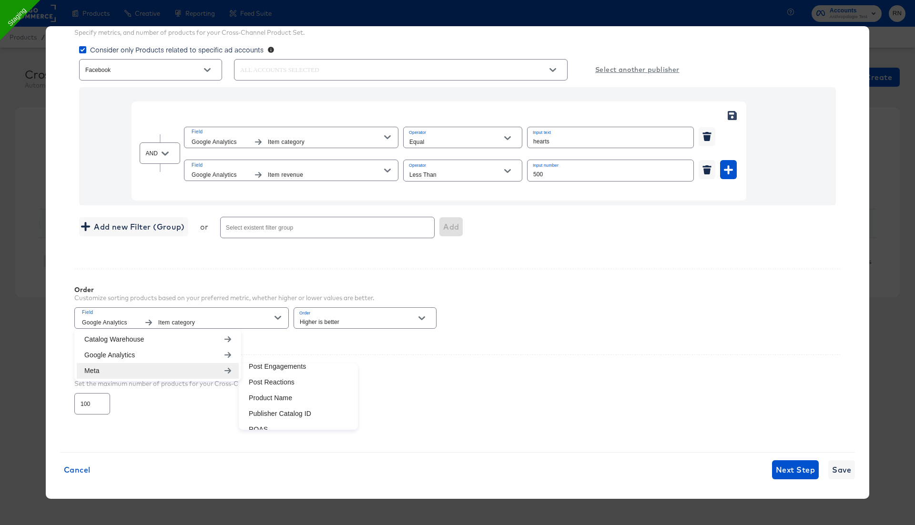
scroll to position [410, 0]
click at [511, 293] on div "Order Customize sorting products based on your preferred metric, whether higher…" at bounding box center [457, 303] width 767 height 69
